Goal: Check status: Check status

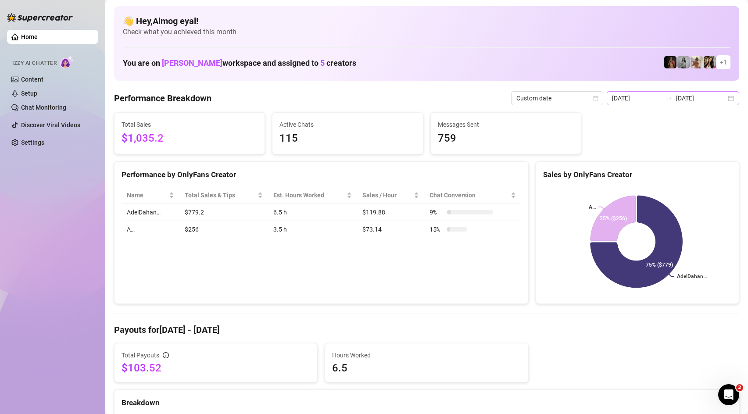
click at [673, 100] on icon "swap-right" at bounding box center [669, 98] width 7 height 7
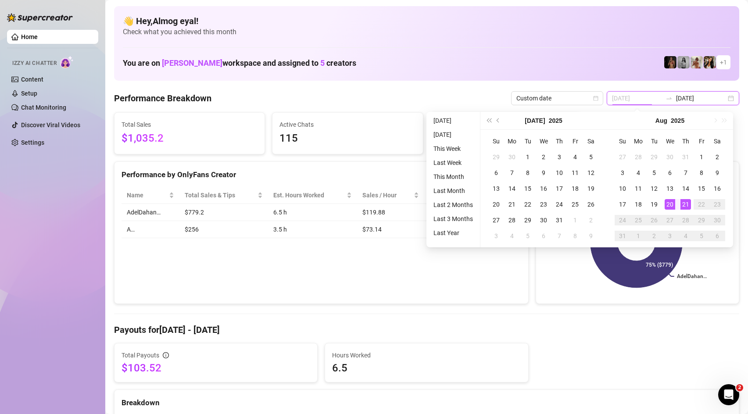
type input "[DATE]"
click at [671, 204] on div "20" at bounding box center [670, 204] width 11 height 11
type input "[DATE]"
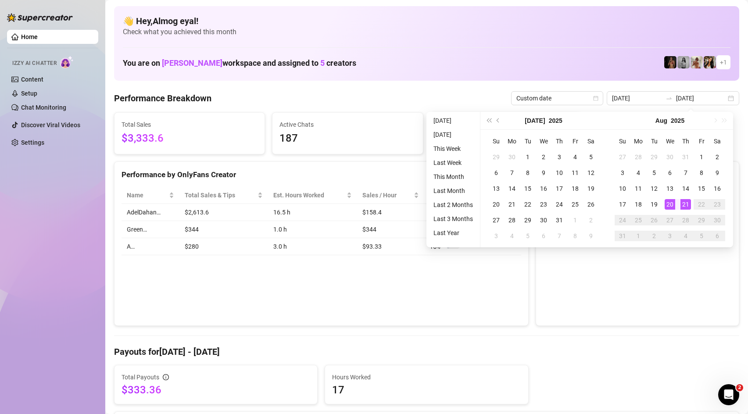
type input "[DATE]"
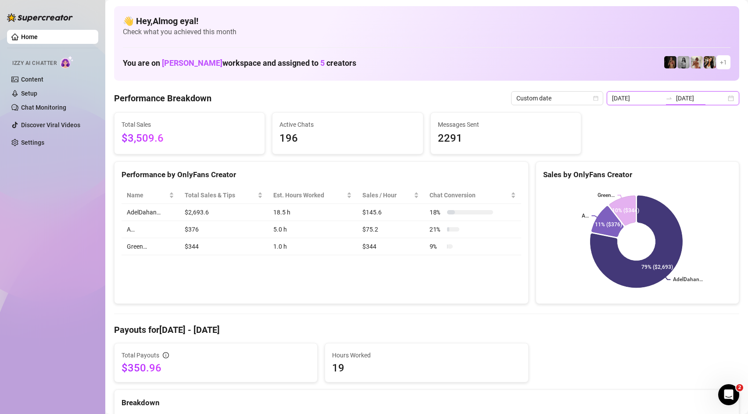
click at [699, 97] on input "[DATE]" at bounding box center [701, 98] width 50 height 10
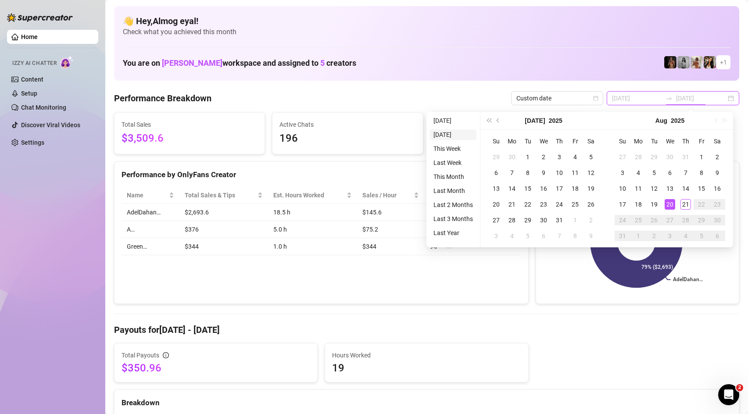
type input "[DATE]"
click at [460, 132] on li "[DATE]" at bounding box center [453, 134] width 47 height 11
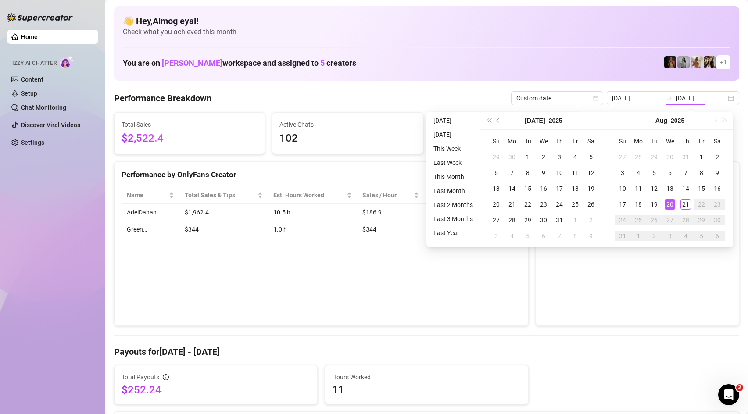
type input "[DATE]"
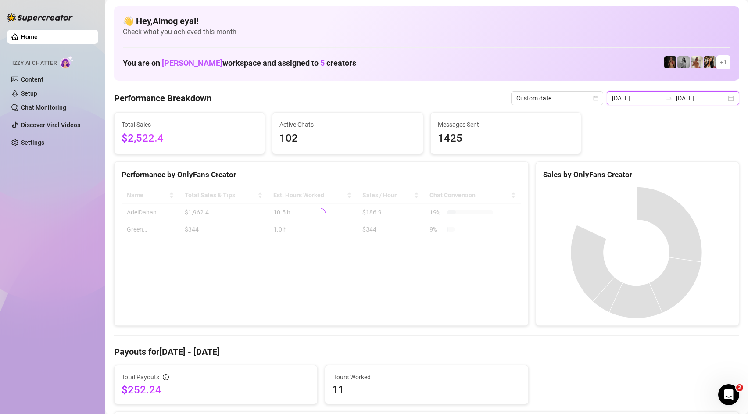
click at [684, 96] on input "[DATE]" at bounding box center [701, 98] width 50 height 10
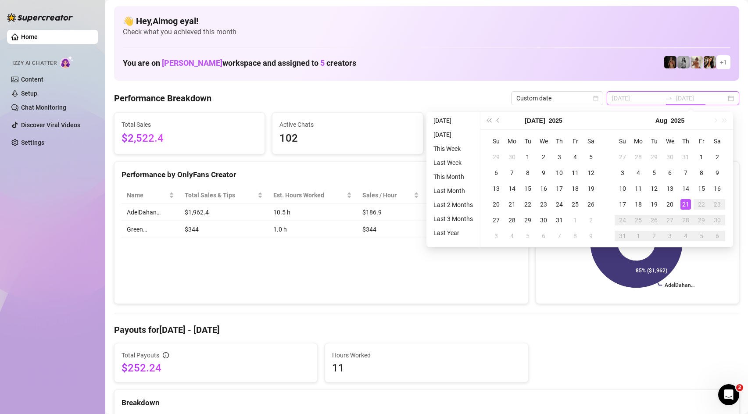
type input "[DATE]"
click at [446, 122] on li "[DATE]" at bounding box center [453, 120] width 47 height 11
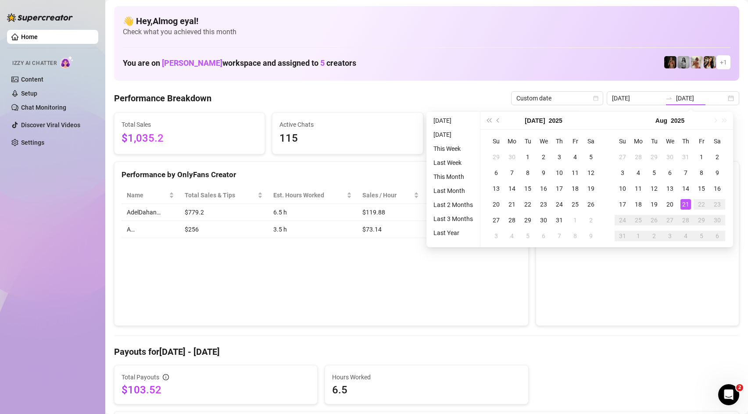
type input "[DATE]"
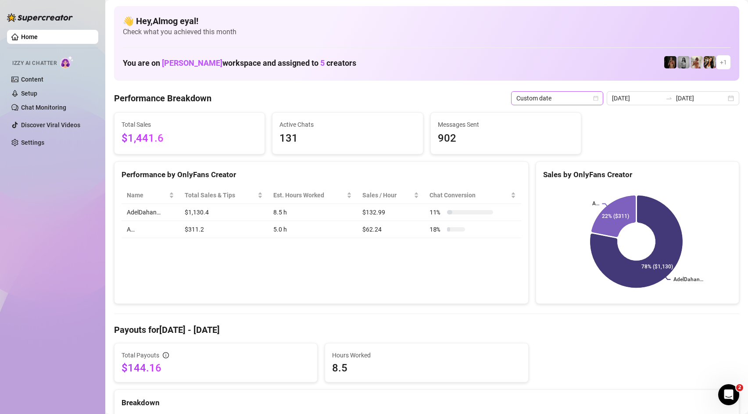
click at [587, 94] on span "Custom date" at bounding box center [557, 98] width 82 height 13
click at [584, 112] on div "Last 24 hours" at bounding box center [572, 116] width 78 height 10
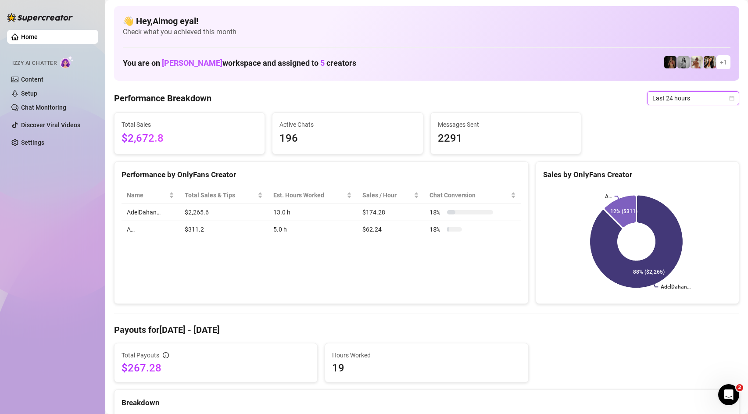
click at [652, 100] on span "Last 24 hours" at bounding box center [693, 98] width 82 height 13
click at [729, 100] on icon "calendar" at bounding box center [731, 98] width 5 height 5
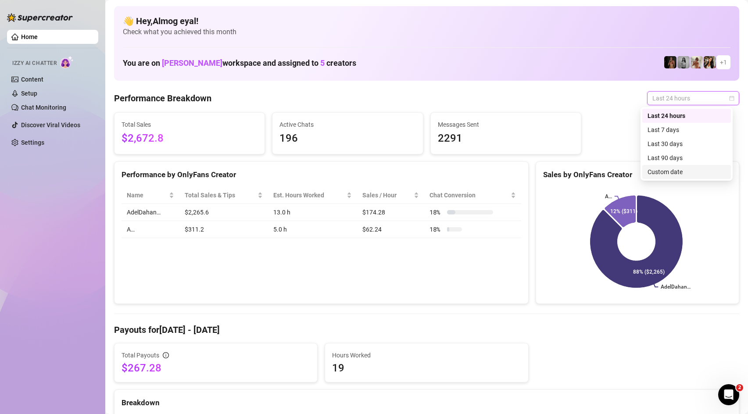
click at [670, 177] on div "Custom date" at bounding box center [686, 172] width 89 height 14
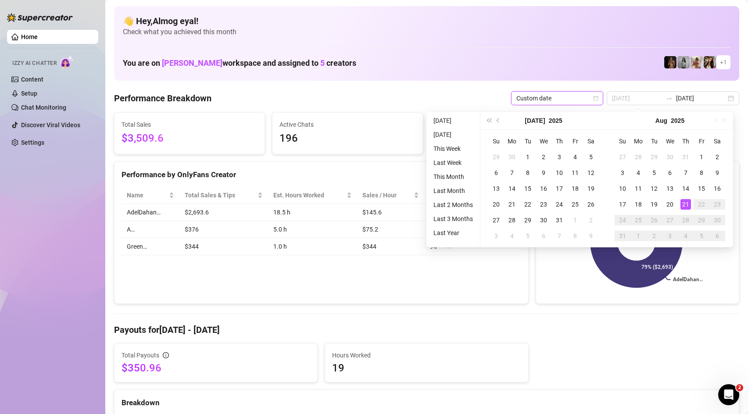
type input "[DATE]"
click at [686, 207] on div "21" at bounding box center [685, 204] width 11 height 11
click at [688, 205] on div "21" at bounding box center [685, 204] width 11 height 11
type input "[DATE]"
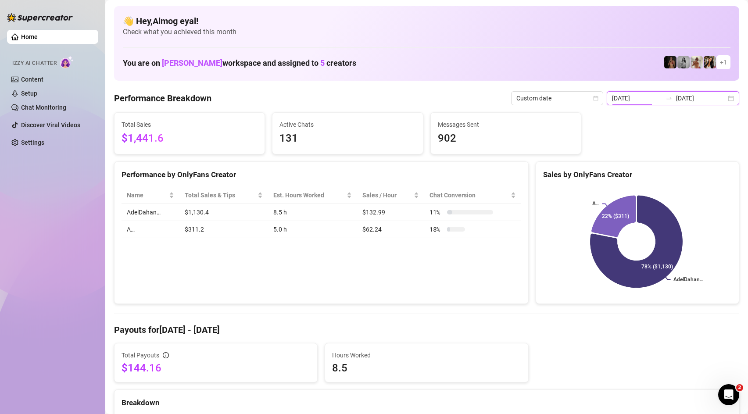
click at [648, 94] on input "[DATE]" at bounding box center [637, 98] width 50 height 10
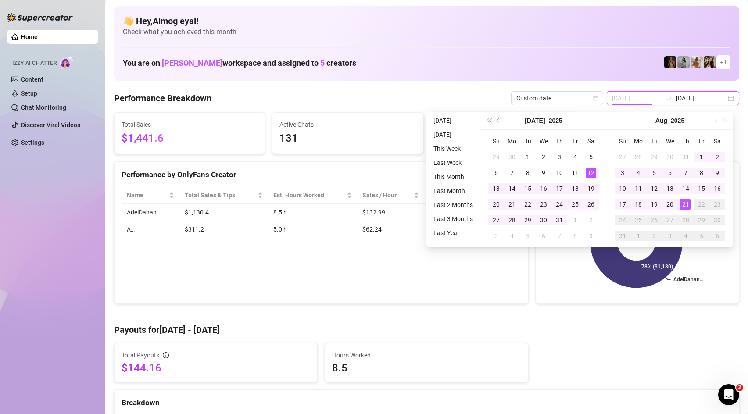
type input "[DATE]"
click at [586, 174] on div "12" at bounding box center [591, 173] width 11 height 11
click at [655, 96] on input "[DATE]" at bounding box center [637, 98] width 50 height 10
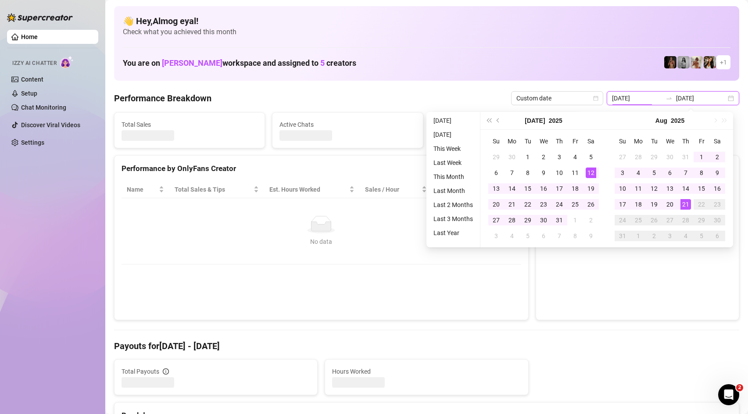
type input "[DATE]"
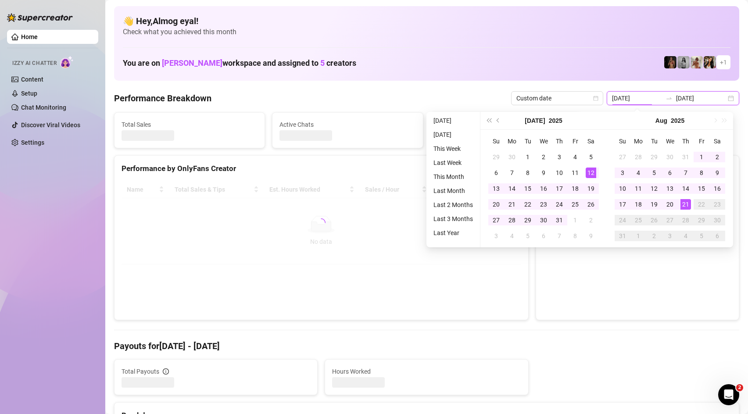
type input "[DATE]"
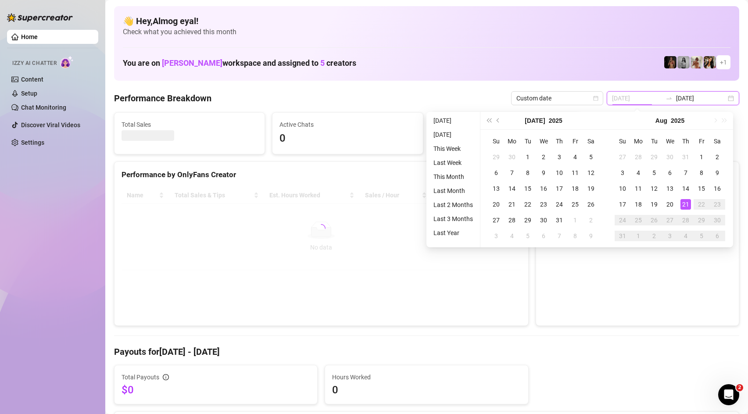
type input "[DATE]"
click at [684, 206] on div "21" at bounding box center [685, 204] width 11 height 11
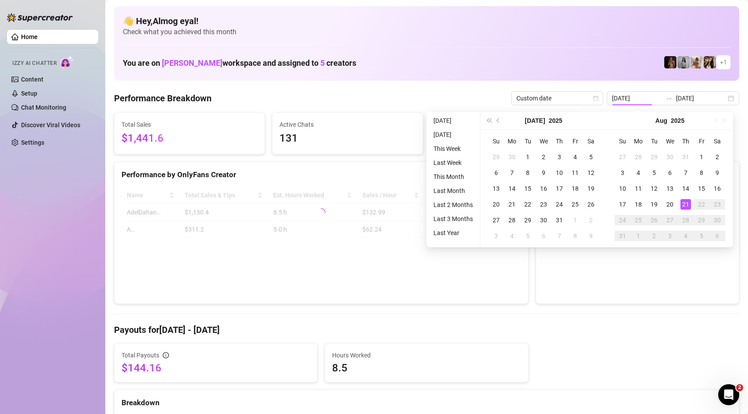
type input "[DATE]"
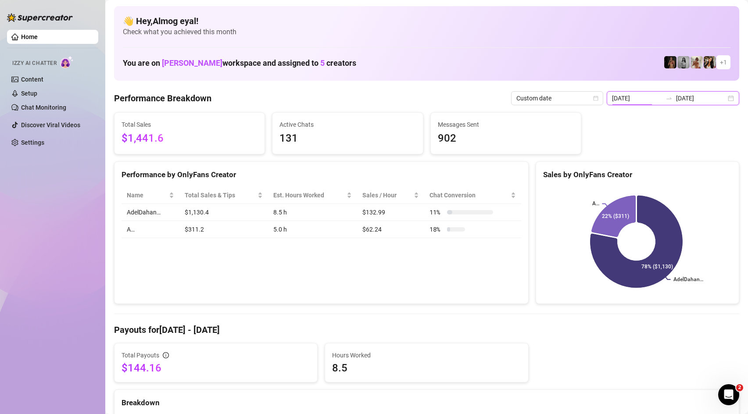
click at [653, 98] on input "[DATE]" at bounding box center [637, 98] width 50 height 10
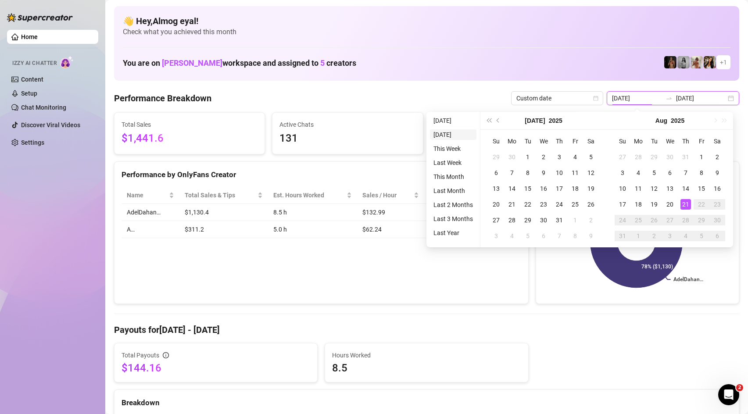
type input "[DATE]"
click at [465, 136] on li "[DATE]" at bounding box center [453, 134] width 47 height 11
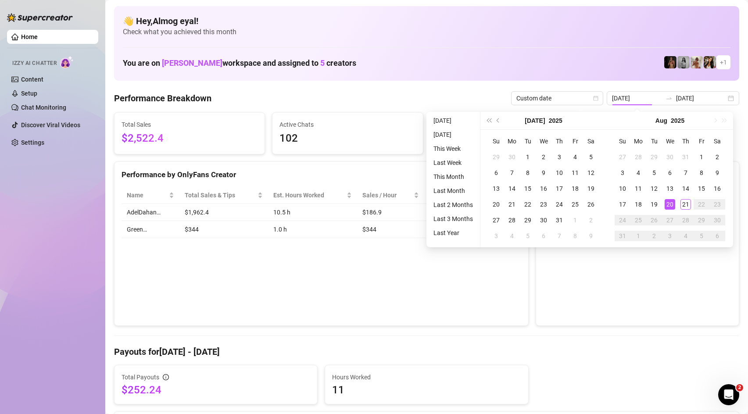
type input "[DATE]"
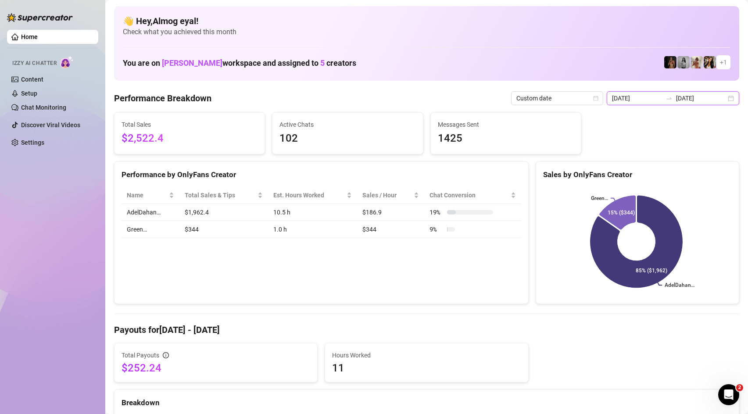
click at [661, 97] on input "[DATE]" at bounding box center [637, 98] width 50 height 10
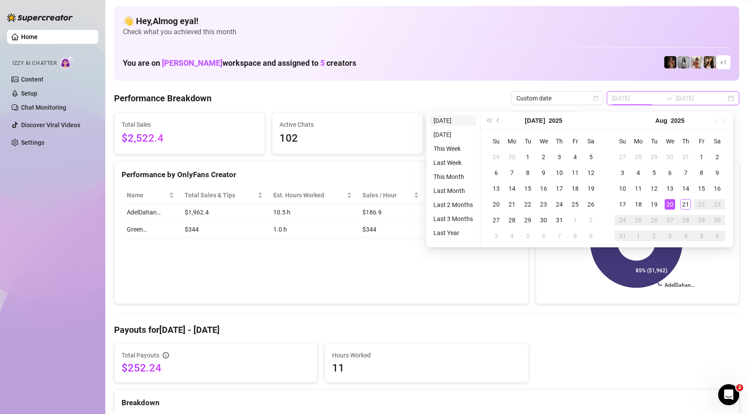
type input "[DATE]"
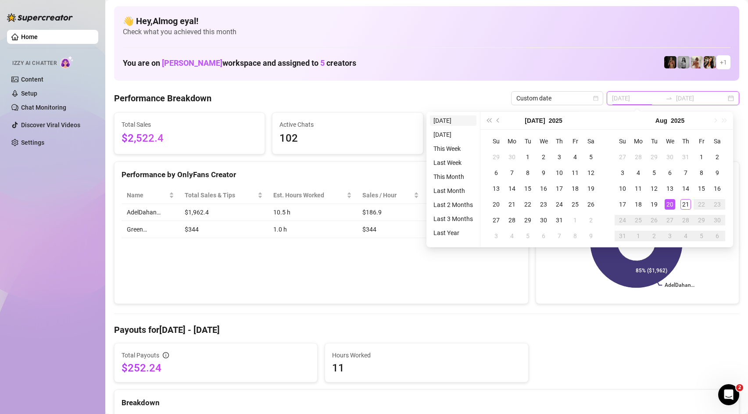
type input "[DATE]"
click at [452, 119] on li "[DATE]" at bounding box center [453, 120] width 47 height 11
type input "[DATE]"
